Goal: Transaction & Acquisition: Book appointment/travel/reservation

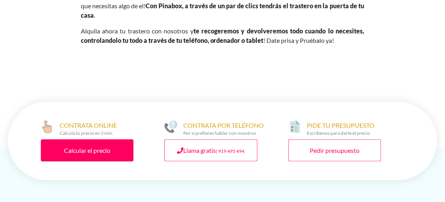
scroll to position [432, 0]
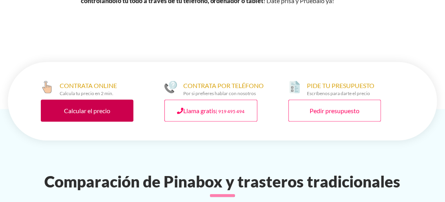
click at [103, 111] on link "Calcular el precio" at bounding box center [87, 111] width 93 height 22
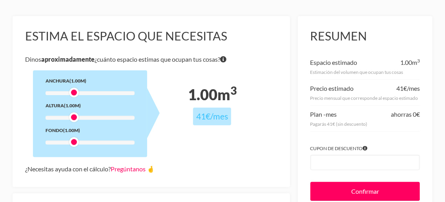
scroll to position [78, 0]
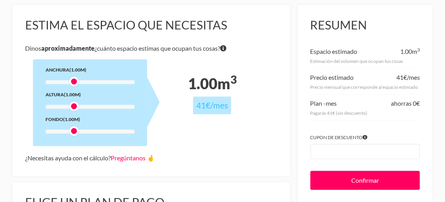
click at [62, 82] on div at bounding box center [90, 82] width 89 height 4
click at [62, 131] on div at bounding box center [90, 132] width 89 height 4
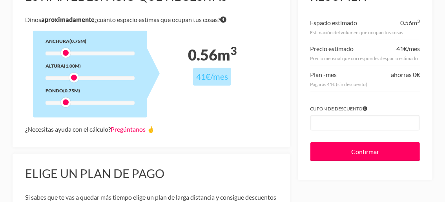
scroll to position [118, 0]
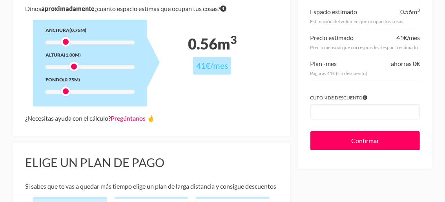
click at [59, 93] on div at bounding box center [90, 92] width 89 height 4
drag, startPoint x: 68, startPoint y: 91, endPoint x: 63, endPoint y: 90, distance: 5.2
click at [63, 90] on div at bounding box center [90, 92] width 89 height 4
click at [69, 92] on div at bounding box center [90, 92] width 89 height 4
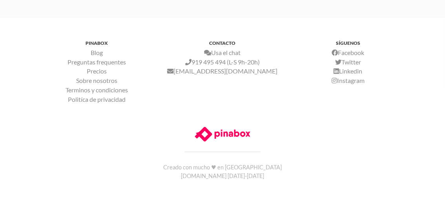
scroll to position [623, 0]
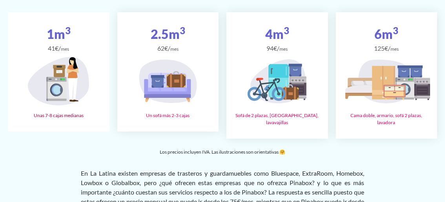
scroll to position [1531, 0]
